Goal: Task Accomplishment & Management: Use online tool/utility

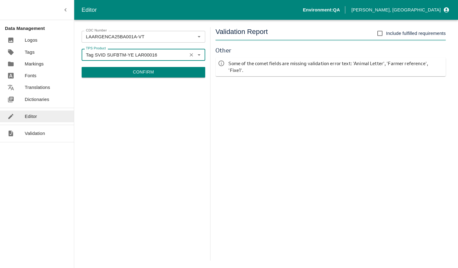
click at [149, 73] on button "Confirm" at bounding box center [144, 72] width 124 height 11
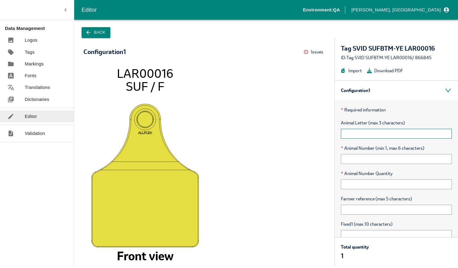
click at [380, 135] on input "text" at bounding box center [396, 134] width 111 height 10
type input "ABC"
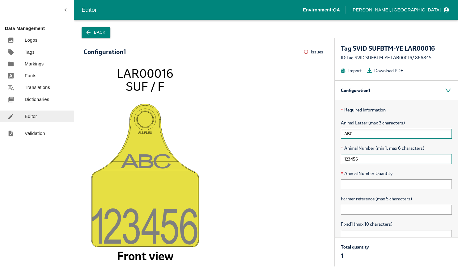
type input "123456"
type input "1"
type input "AVFF"
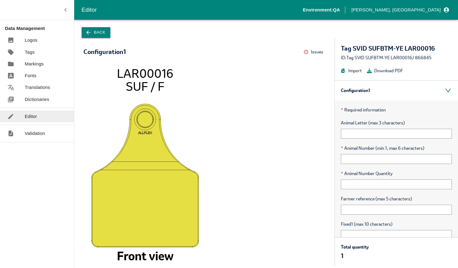
click at [101, 32] on button "Back" at bounding box center [96, 32] width 29 height 11
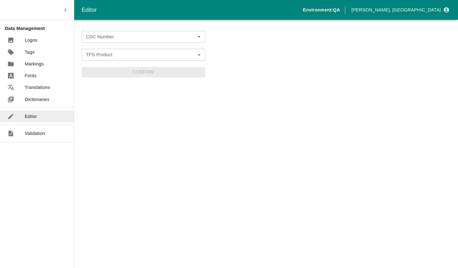
click at [122, 34] on input "CDC Number" at bounding box center [138, 37] width 110 height 8
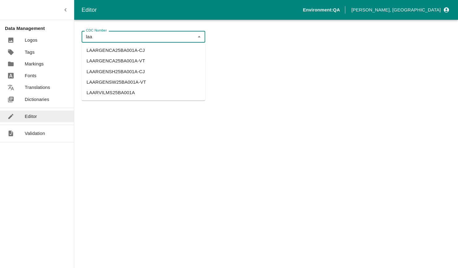
click at [113, 65] on li "LAARGENCA25BA001A-VT" at bounding box center [144, 61] width 124 height 11
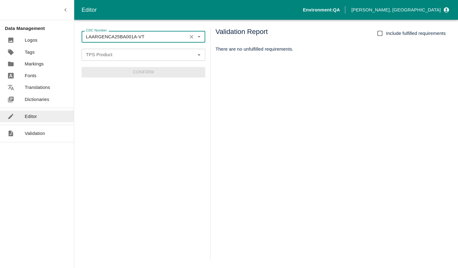
type input "LAARGENCA25BA001A-VT"
click at [114, 58] on input "TPS Product" at bounding box center [138, 55] width 110 height 8
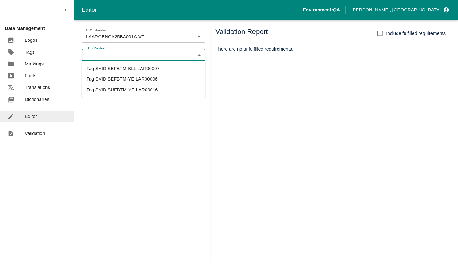
click at [108, 89] on li "Tag SVID SUFBTM-YE LAR00016" at bounding box center [144, 89] width 124 height 11
type input "Tag SVID SUFBTM-YE LAR00016"
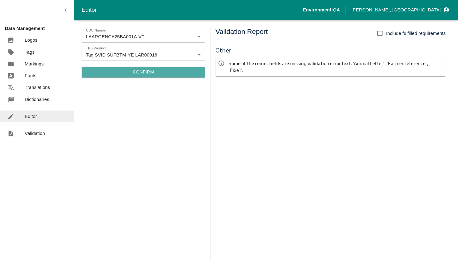
click at [128, 70] on button "Confirm" at bounding box center [144, 72] width 124 height 11
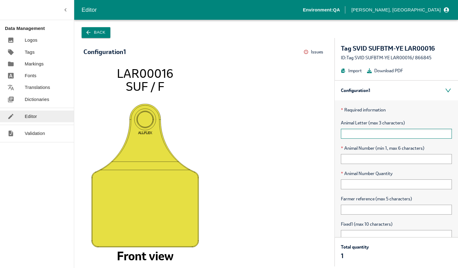
click at [411, 132] on input "text" at bounding box center [396, 134] width 111 height 10
type input "ABC"
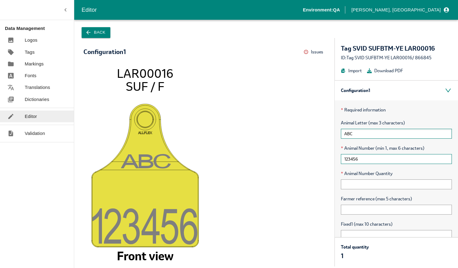
type input "123456"
click at [348, 207] on input "text" at bounding box center [396, 210] width 111 height 10
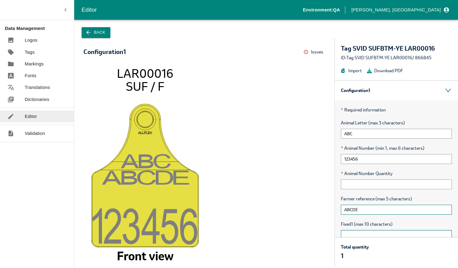
type input "ABCDE"
click at [348, 234] on input "text" at bounding box center [396, 235] width 111 height 10
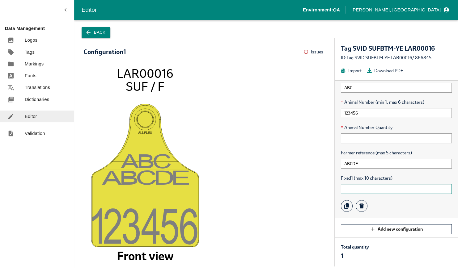
scroll to position [49, 0]
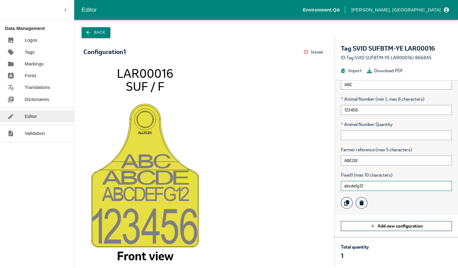
type input "abcdefg12"
click at [33, 176] on div "Data Management Logos Tags Markings Fonts Translations Dictionaries Editor Vali…" at bounding box center [37, 134] width 74 height 268
click at [90, 28] on button "Back" at bounding box center [96, 32] width 29 height 11
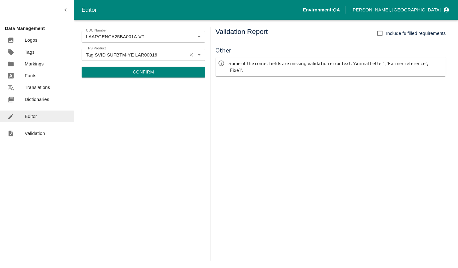
click at [191, 57] on icon "Clear" at bounding box center [191, 55] width 6 height 6
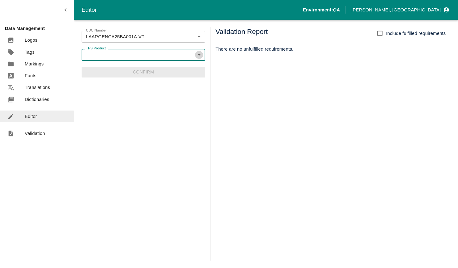
click at [202, 53] on icon "Open" at bounding box center [198, 54] width 7 height 7
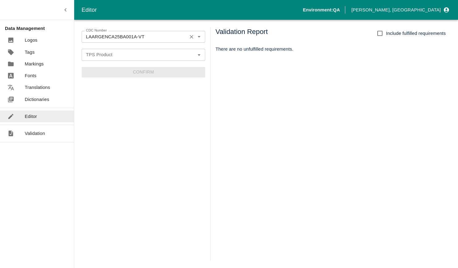
click at [134, 35] on input "LAARGENCA25BA001A-VT" at bounding box center [134, 37] width 102 height 8
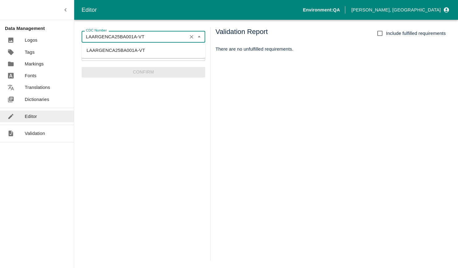
click at [134, 35] on input "LAARGENCA25BA001A-VT" at bounding box center [134, 37] width 102 height 8
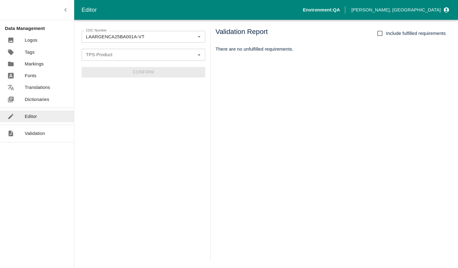
click at [111, 55] on div "TPS Product TPS Product" at bounding box center [144, 55] width 124 height 12
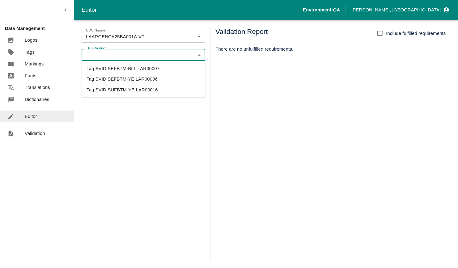
click at [288, 78] on div "Validation Report Include fulfilled requirements There are no unfulfilled requi…" at bounding box center [332, 143] width 235 height 233
click at [102, 56] on input "TPS Product" at bounding box center [138, 55] width 110 height 8
click at [102, 67] on li "Tag SVID SEFBTM-BLL LAR00007" at bounding box center [144, 68] width 124 height 11
type input "Tag SVID SEFBTM-BLL LAR00007"
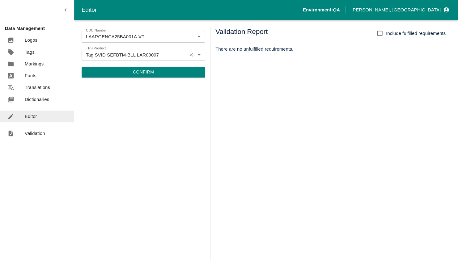
click at [140, 57] on input "Tag SVID SEFBTM-BLL LAR00007" at bounding box center [134, 55] width 102 height 8
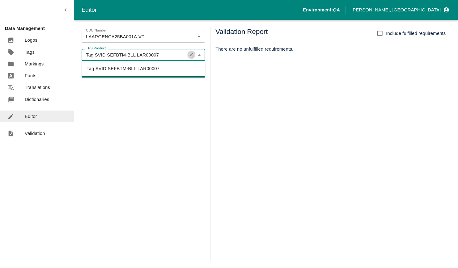
click at [189, 53] on icon "Clear" at bounding box center [191, 55] width 6 height 6
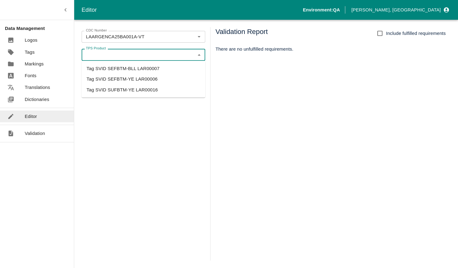
click at [155, 86] on li "Tag SVID SUFBTM-YE LAR00016" at bounding box center [144, 89] width 124 height 11
type input "Tag SVID SUFBTM-YE LAR00016"
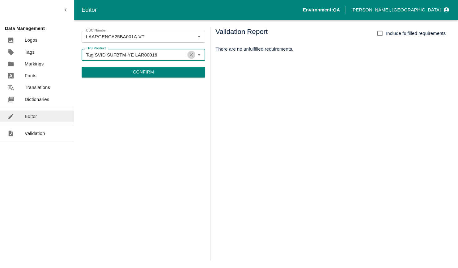
click at [192, 55] on icon "Clear" at bounding box center [191, 55] width 6 height 6
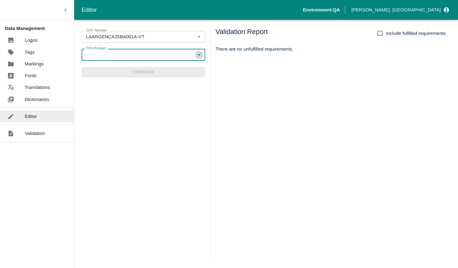
click at [200, 54] on icon "Open" at bounding box center [198, 54] width 7 height 7
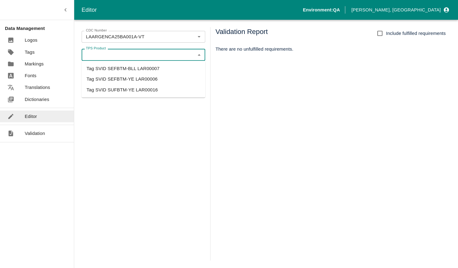
click at [175, 69] on li "Tag SVID SEFBTM-BLL LAR00007" at bounding box center [144, 68] width 124 height 11
type input "Tag SVID SEFBTM-BLL LAR00007"
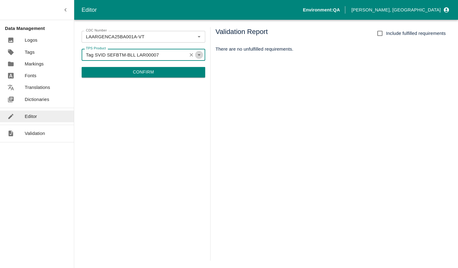
click at [200, 52] on icon "Open" at bounding box center [198, 54] width 7 height 7
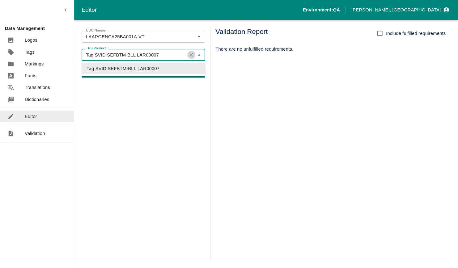
click at [192, 54] on icon "Clear" at bounding box center [191, 54] width 3 height 3
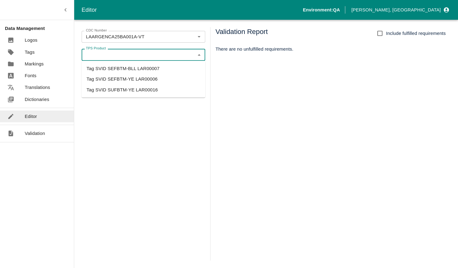
click at [173, 80] on li "Tag SVID SEFBTM-YE LAR00006" at bounding box center [144, 79] width 124 height 11
type input "Tag SVID SEFBTM-YE LAR00006"
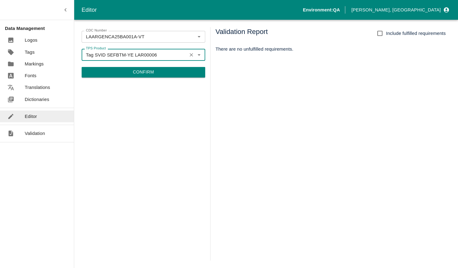
click at [201, 55] on icon "Open" at bounding box center [198, 54] width 7 height 7
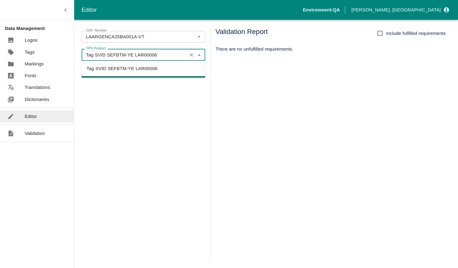
click at [191, 55] on icon "Clear" at bounding box center [191, 54] width 3 height 3
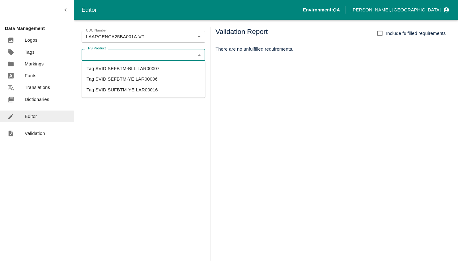
click at [174, 86] on ul "Tag SVID SEFBTM-BLL LAR00007 Tag SVID SEFBTM-YE LAR00006 Tag SVID SUFBTM-YE LAR…" at bounding box center [144, 79] width 124 height 37
click at [174, 86] on li "Tag SVID SUFBTM-YE LAR00016" at bounding box center [144, 89] width 124 height 11
type input "Tag SVID SUFBTM-YE LAR00016"
